Goal: Task Accomplishment & Management: Manage account settings

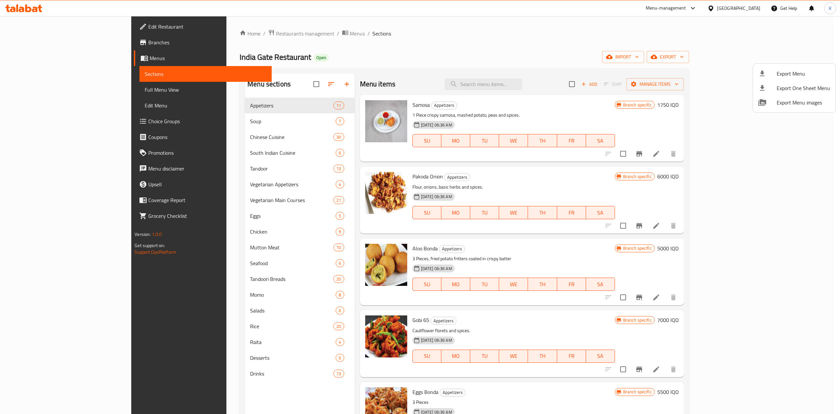
click at [221, 33] on div at bounding box center [420, 207] width 840 height 414
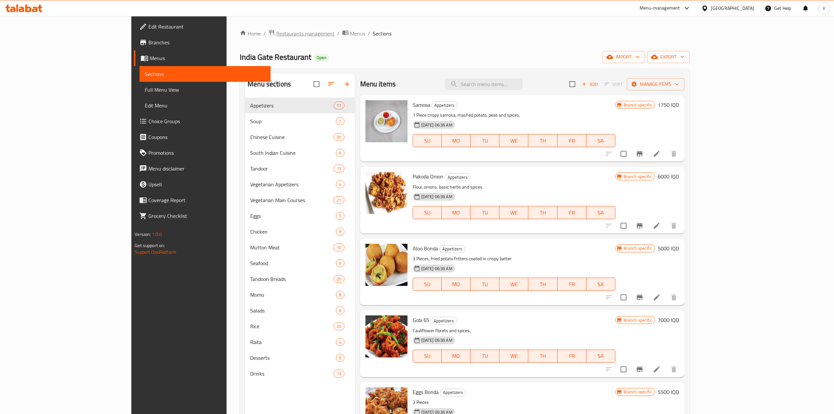
click at [276, 33] on span "Restaurants management" at bounding box center [305, 34] width 58 height 8
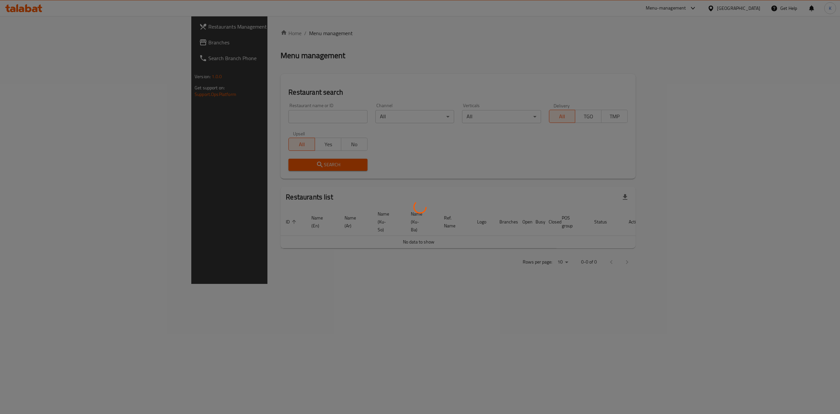
click at [220, 115] on div at bounding box center [420, 207] width 840 height 414
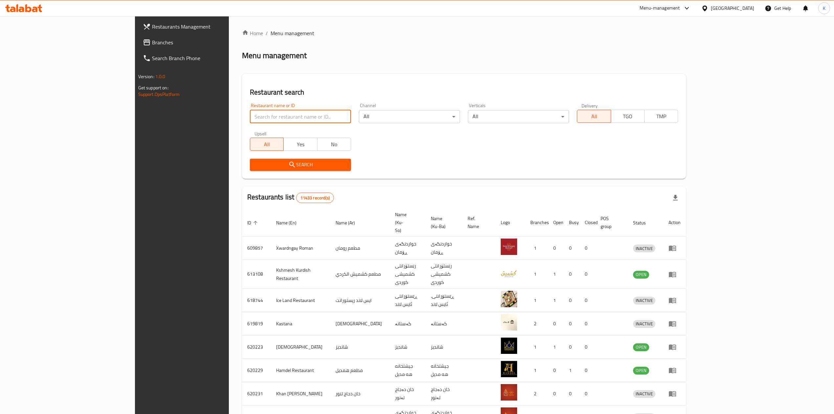
click at [250, 115] on input "search" at bounding box center [300, 116] width 101 height 13
type input "big bite"
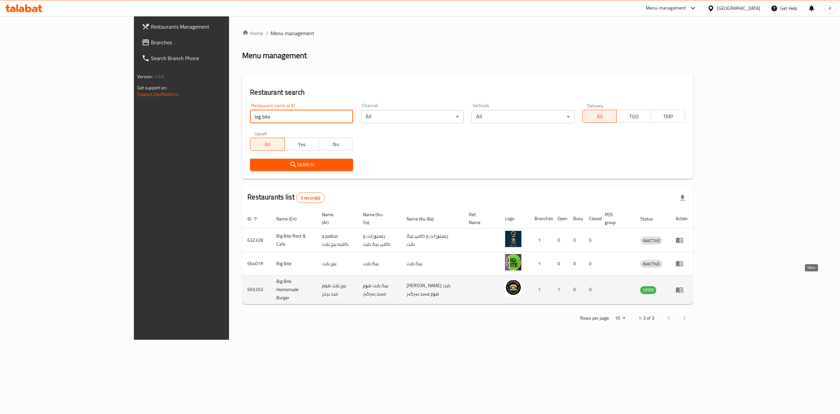
click at [684, 286] on icon "enhanced table" at bounding box center [680, 290] width 8 height 8
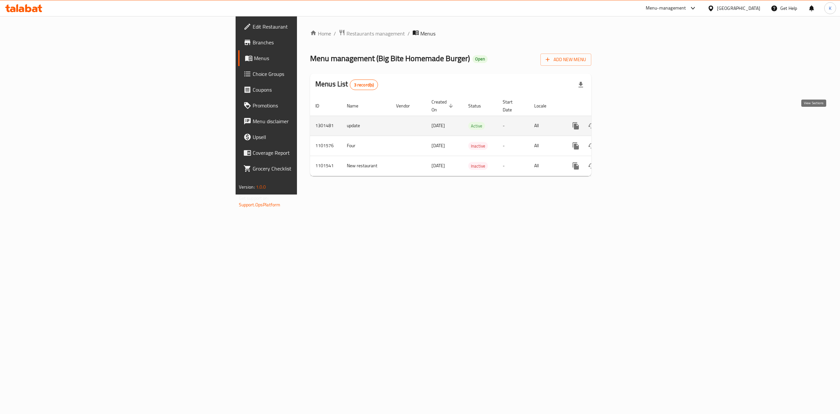
click at [627, 122] on icon "enhanced table" at bounding box center [623, 126] width 8 height 8
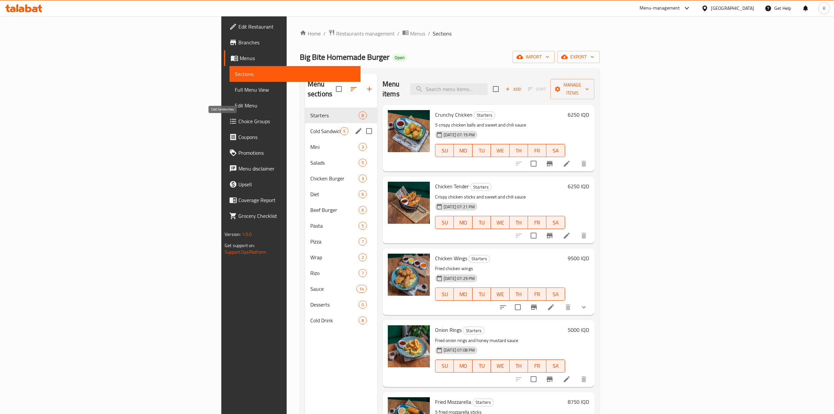
click at [310, 127] on span "Cold Sandwiches" at bounding box center [325, 131] width 30 height 8
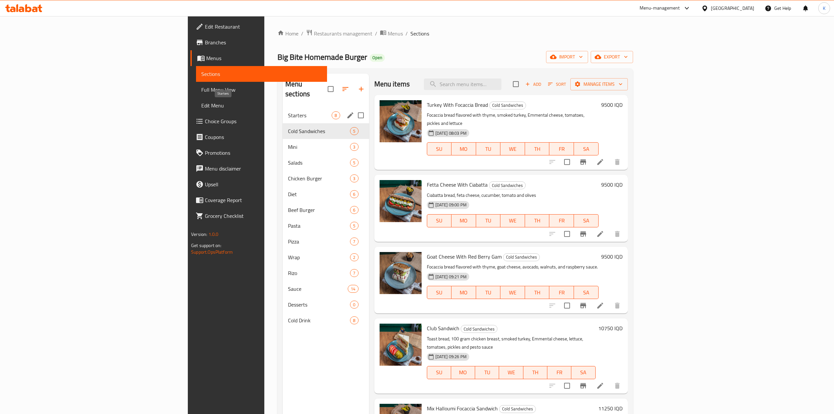
click at [288, 111] on span "Starters" at bounding box center [310, 115] width 44 height 8
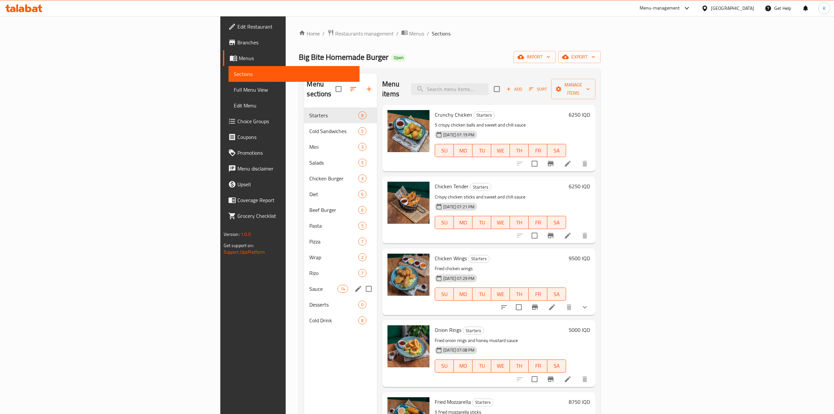
click at [309, 285] on span "Sauce" at bounding box center [323, 289] width 28 height 8
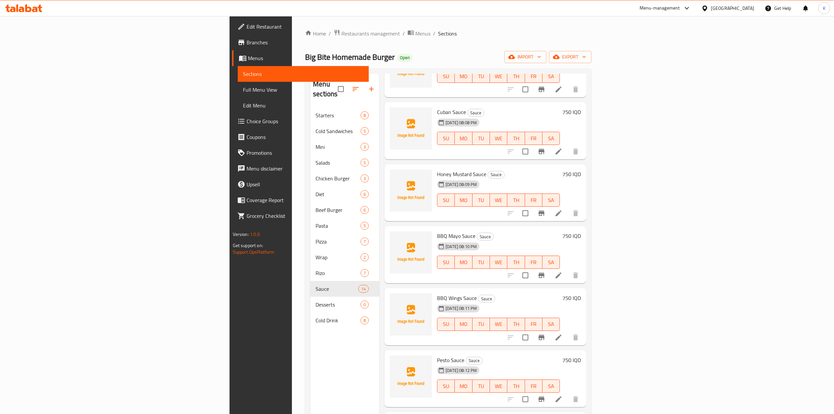
scroll to position [250, 0]
